Goal: Communication & Community: Answer question/provide support

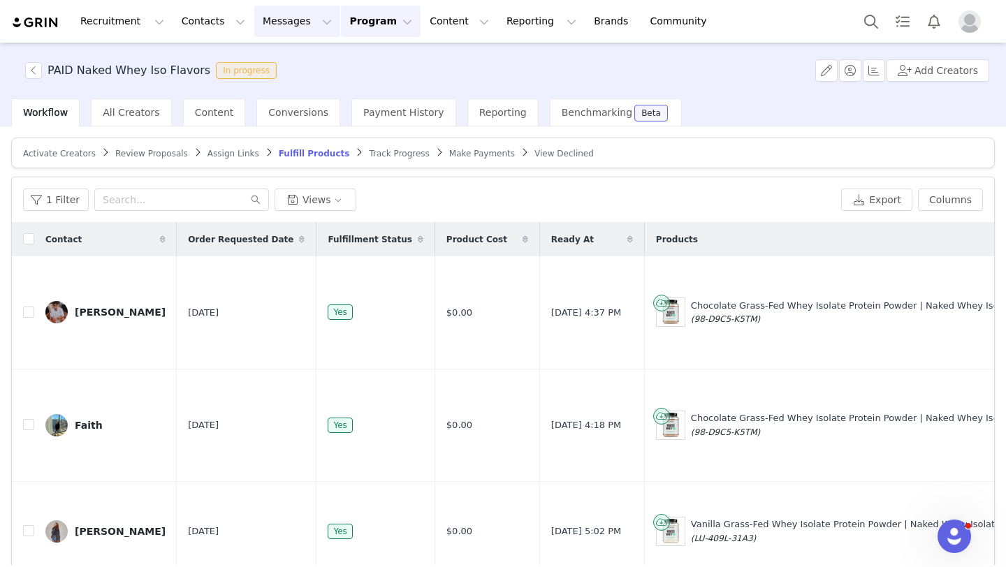
scroll to position [67, 0]
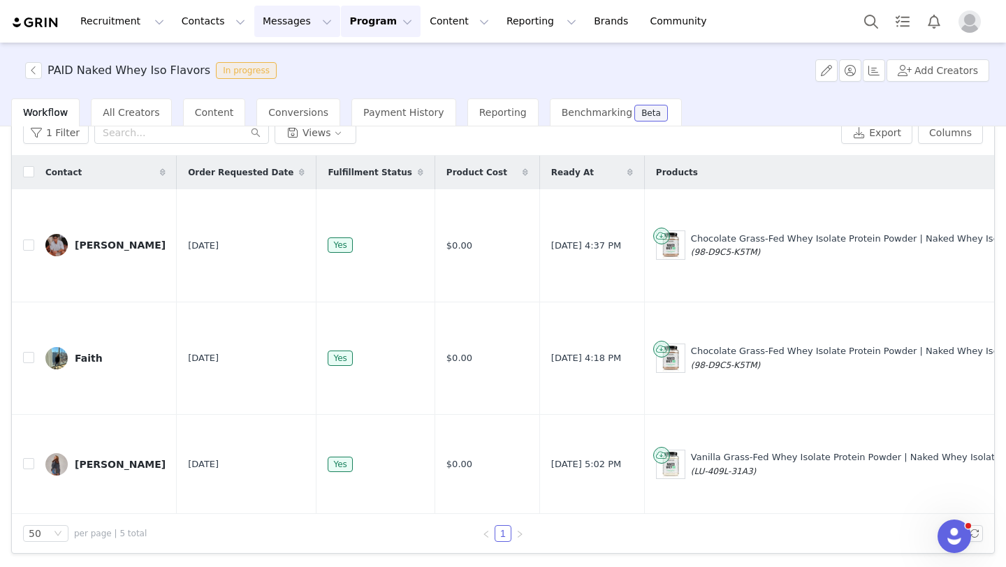
click at [300, 24] on button "Messages Messages" at bounding box center [297, 21] width 86 height 31
click at [296, 90] on div "Inbox" at bounding box center [294, 87] width 94 height 15
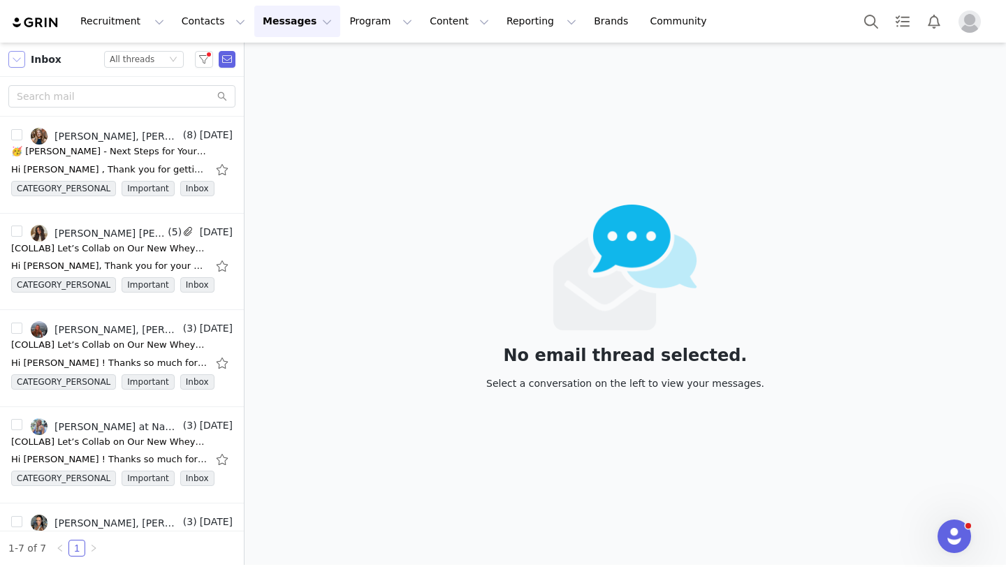
click at [19, 59] on button "button" at bounding box center [16, 59] width 17 height 17
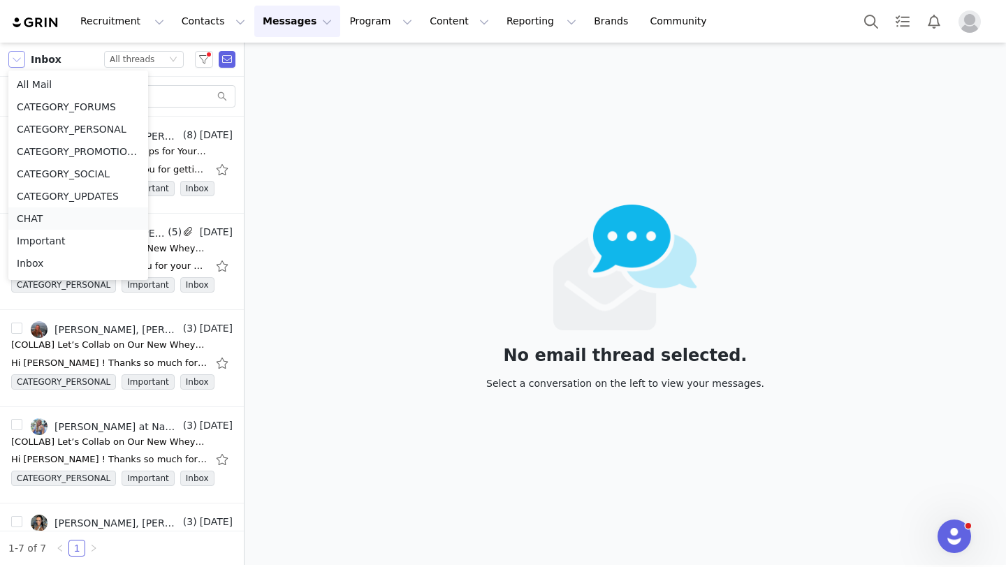
scroll to position [52, 0]
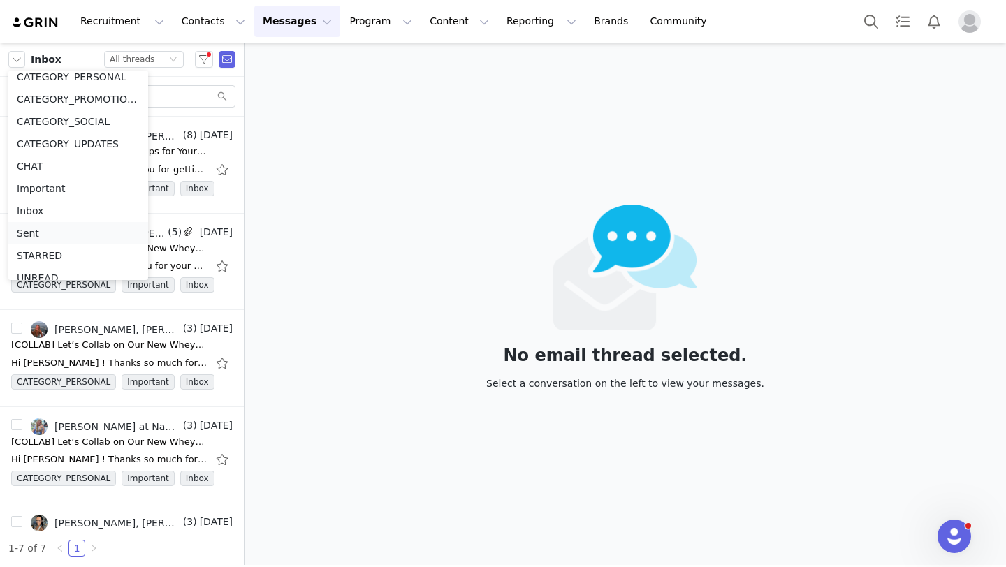
click at [49, 234] on li "Sent" at bounding box center [78, 233] width 140 height 22
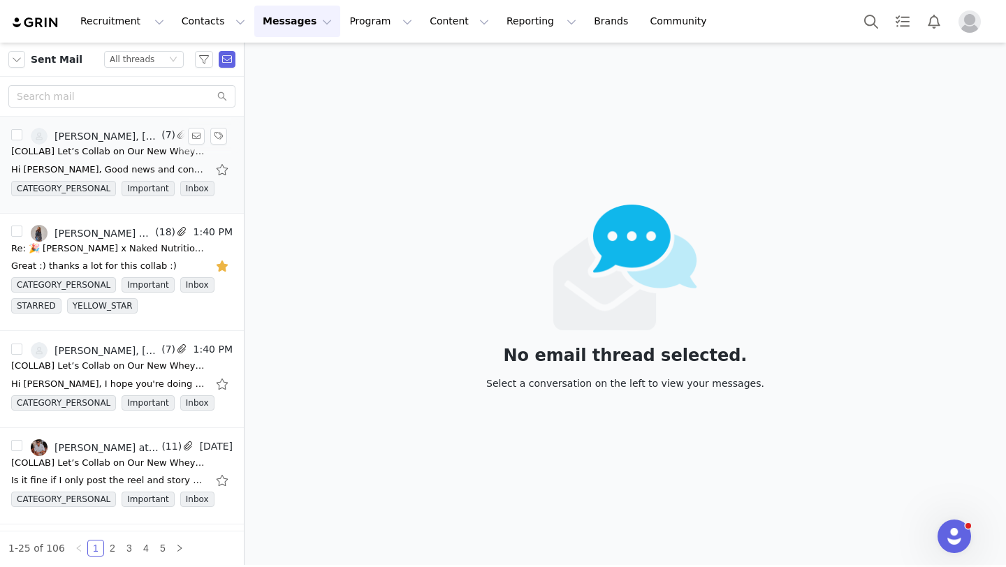
click at [68, 161] on div "Hi [PERSON_NAME], Good news and congratulations - your proposal has been accept…" at bounding box center [121, 170] width 221 height 22
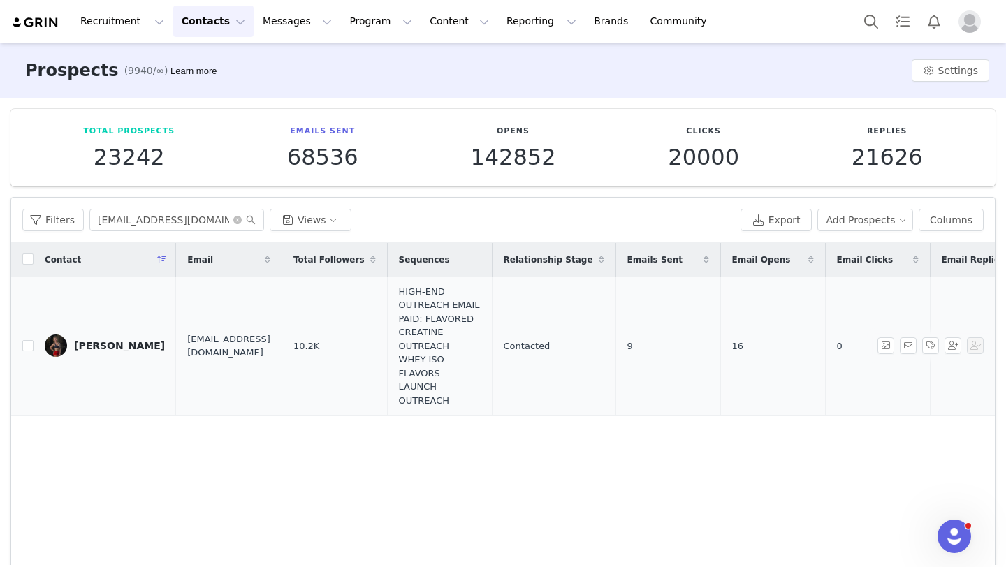
click at [95, 340] on div "Rachel Rowley" at bounding box center [119, 345] width 91 height 11
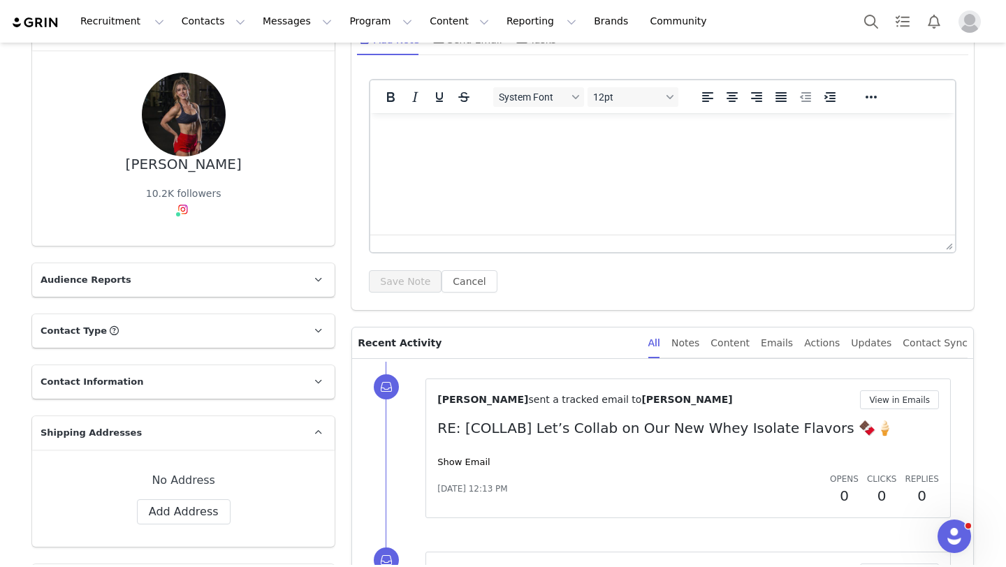
scroll to position [94, 0]
click at [463, 461] on link "Show Email" at bounding box center [463, 460] width 52 height 10
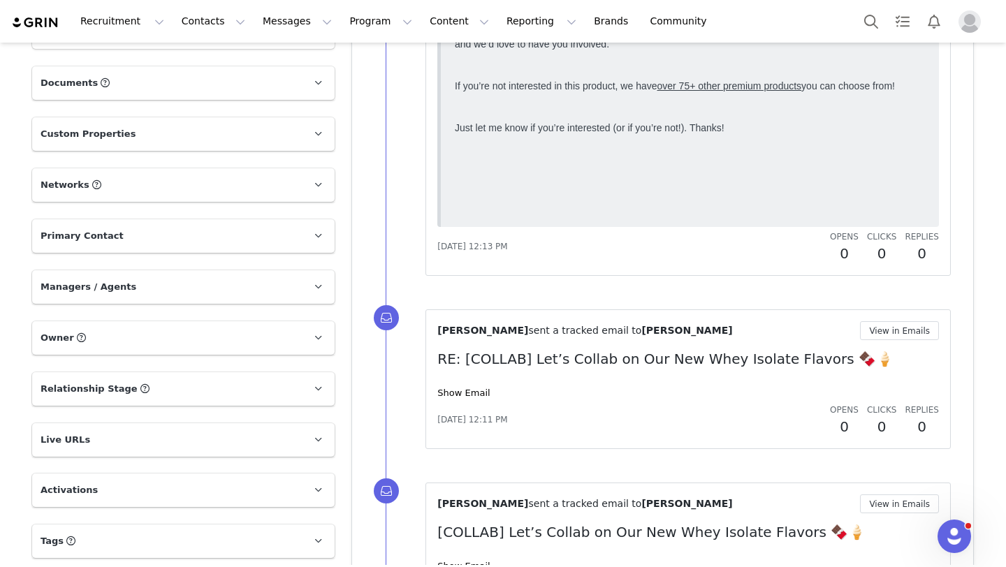
scroll to position [597, 0]
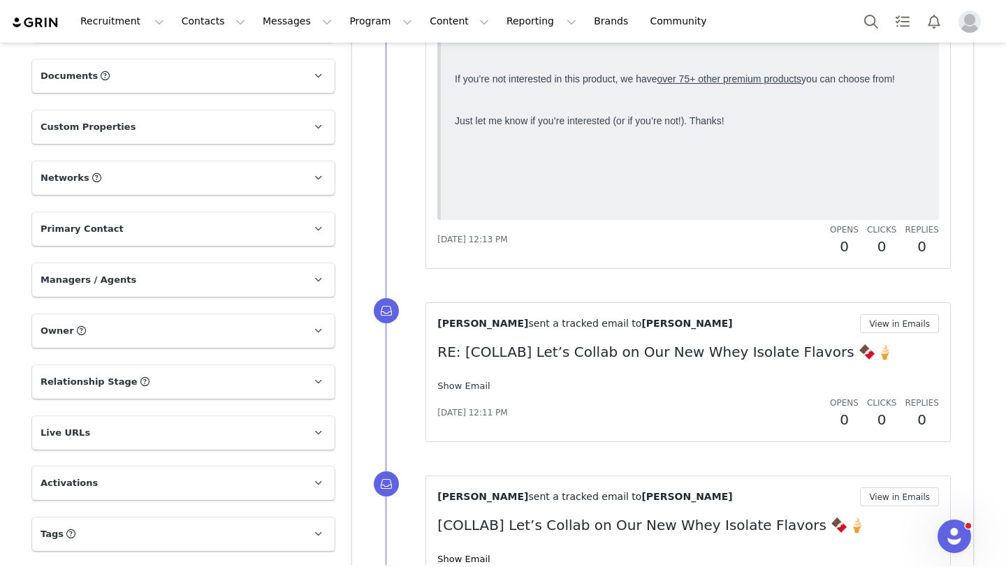
click at [474, 381] on link "Show Email" at bounding box center [463, 386] width 52 height 10
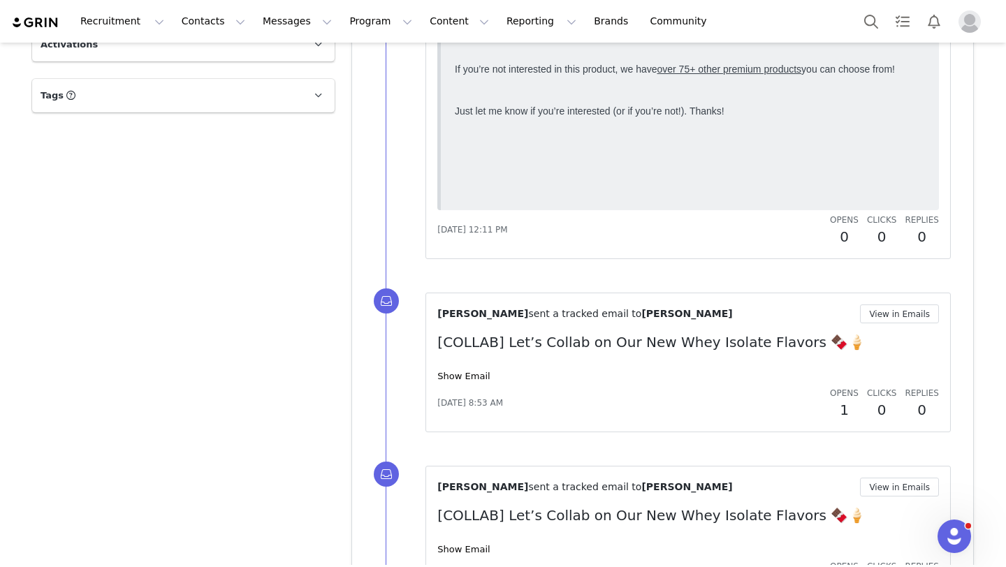
scroll to position [1035, 0]
click at [478, 367] on div "Valeriia Soroka sent a tracked email to Rachel Rowley View in Emails [COLLAB] L…" at bounding box center [688, 363] width 502 height 116
click at [477, 377] on link "Show Email" at bounding box center [463, 377] width 52 height 10
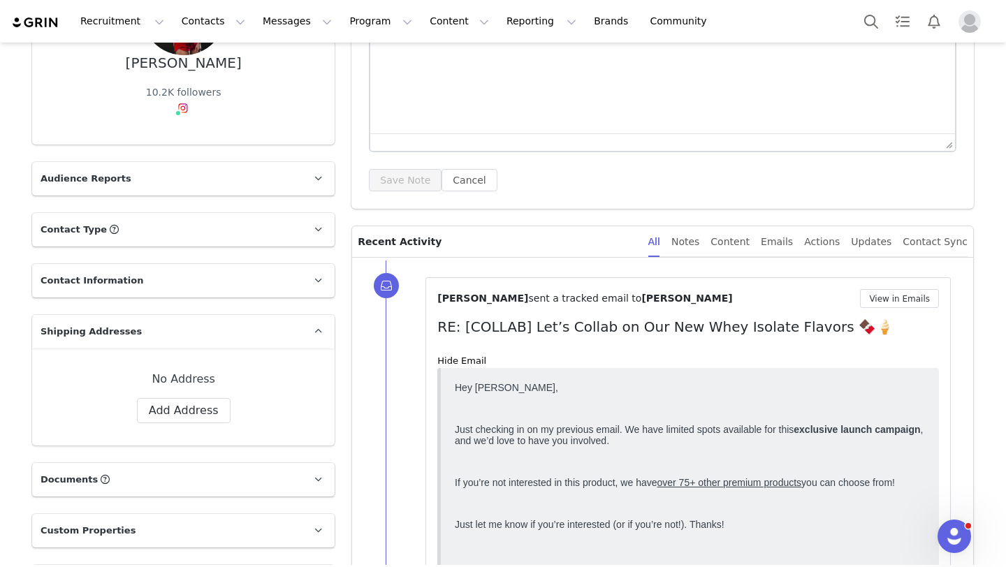
scroll to position [0, 0]
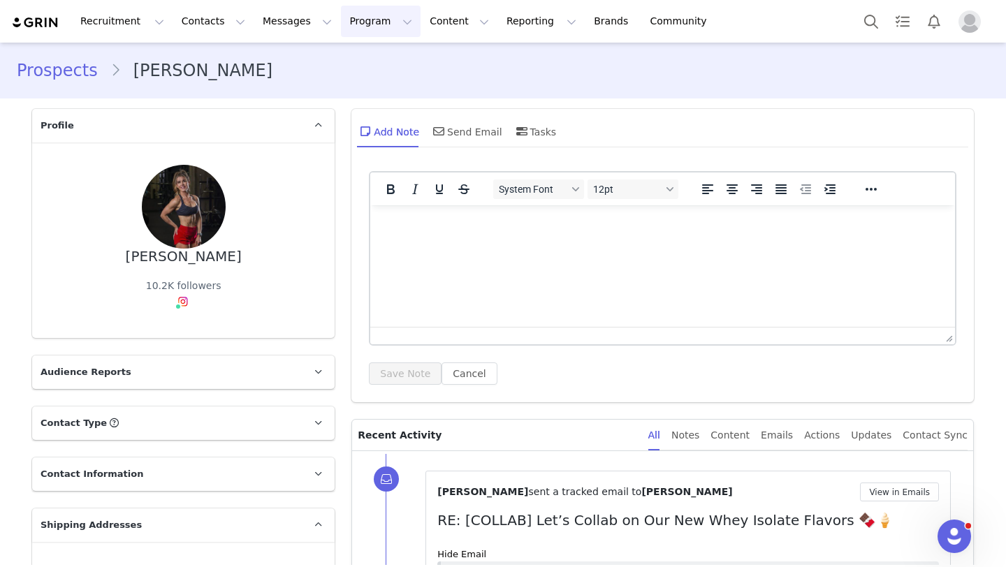
click at [341, 29] on button "Program Program" at bounding box center [381, 21] width 80 height 31
click at [391, 243] on html at bounding box center [662, 224] width 585 height 38
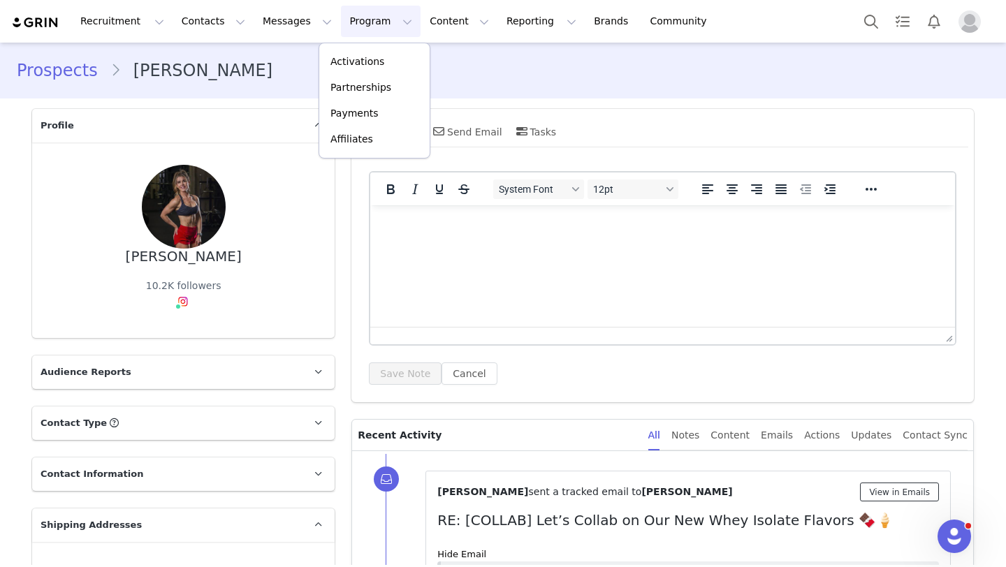
click at [898, 492] on button "View in Emails" at bounding box center [899, 492] width 79 height 19
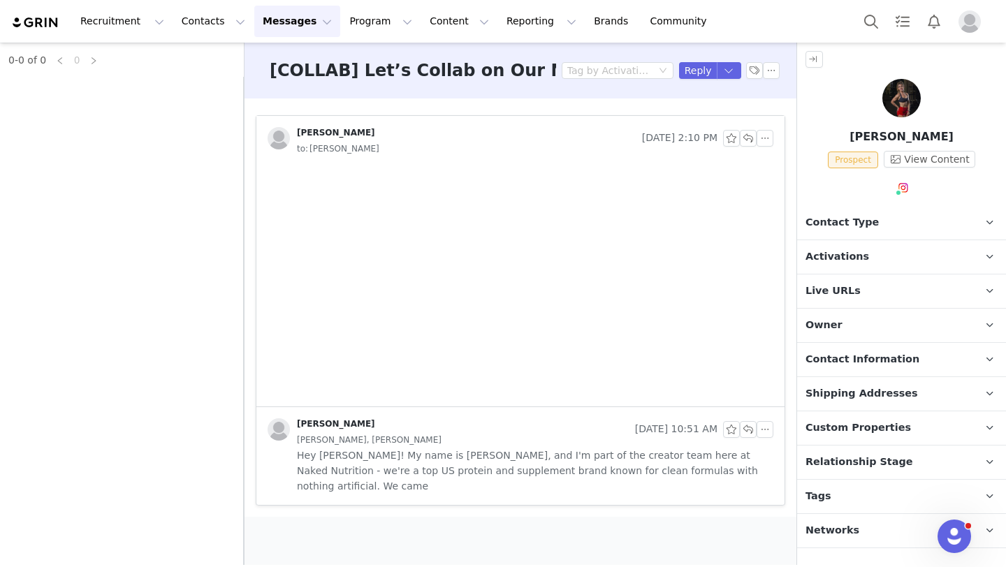
click at [434, 492] on div "Valeriia Soroka Sep 25, 2025 2:10 PM to: Rachel Rowley Valeriia Soroka Sep 22, …" at bounding box center [521, 308] width 552 height 418
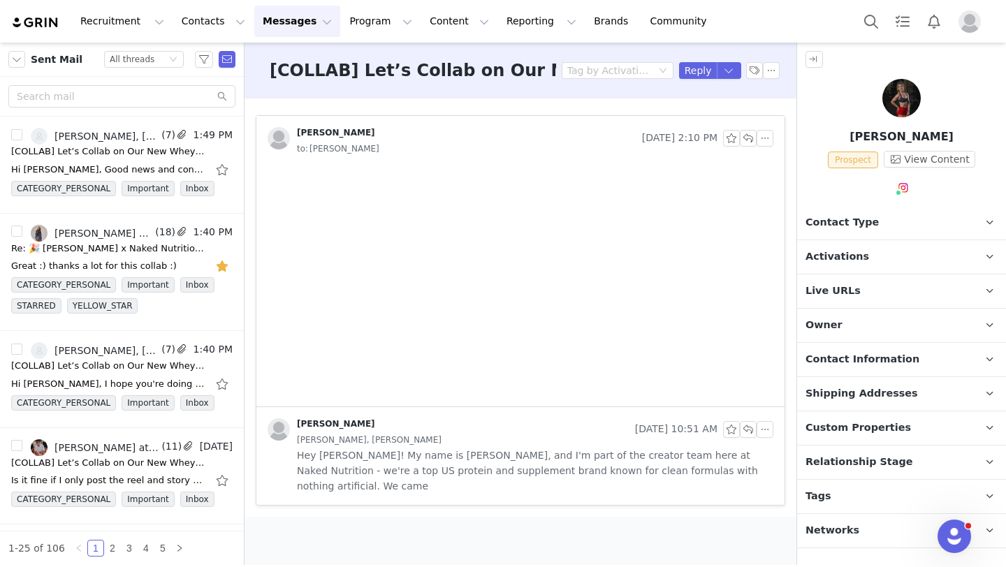
click at [448, 476] on span "Hey Rachel! My name is Valerie, and I'm part of the creator team here at Naked …" at bounding box center [535, 471] width 476 height 46
